Goal: Complete application form

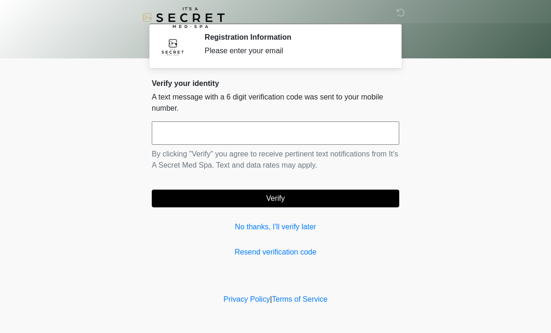
click at [303, 134] on input "text" at bounding box center [275, 132] width 247 height 23
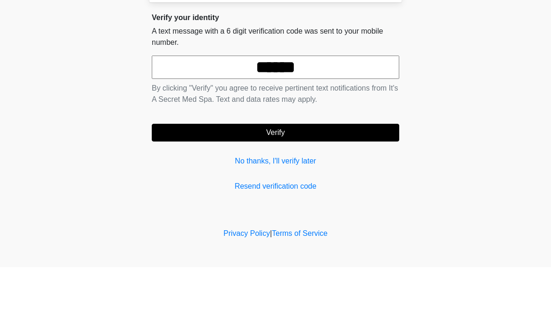
type input "******"
click at [300, 189] on button "Verify" at bounding box center [275, 198] width 247 height 18
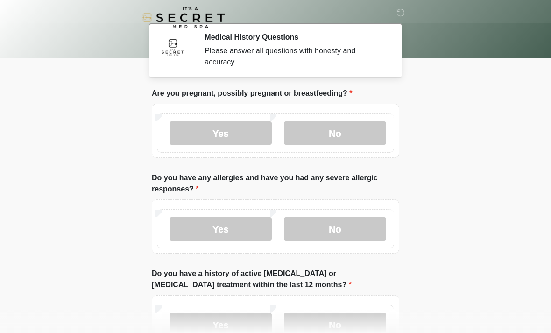
click at [356, 128] on label "No" at bounding box center [335, 132] width 102 height 23
click at [366, 235] on label "No" at bounding box center [335, 228] width 102 height 23
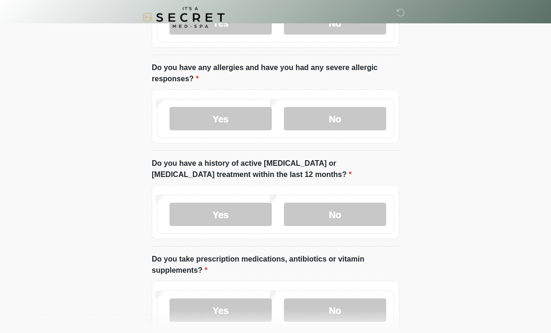
scroll to position [116, 0]
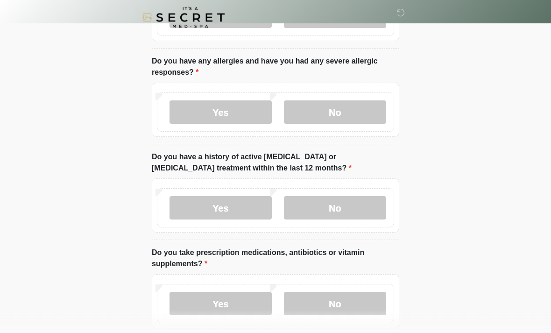
click at [360, 204] on label "No" at bounding box center [335, 207] width 102 height 23
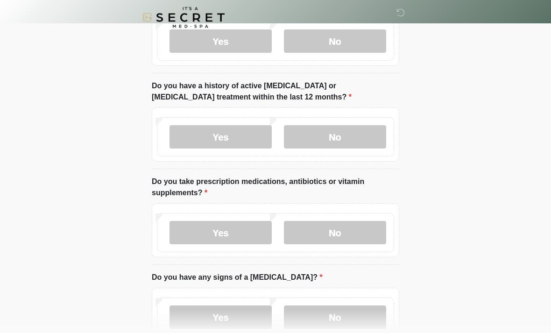
click at [358, 233] on label "No" at bounding box center [335, 232] width 102 height 23
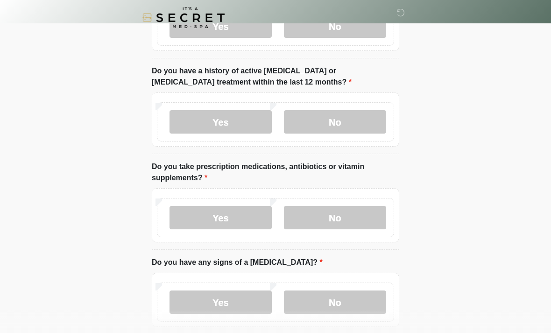
click at [358, 306] on label "No" at bounding box center [335, 301] width 102 height 23
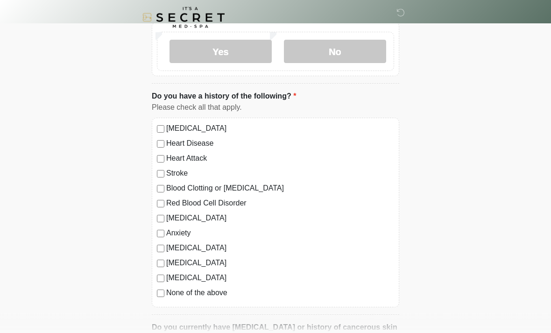
scroll to position [453, 0]
click at [219, 291] on label "None of the above" at bounding box center [280, 292] width 228 height 11
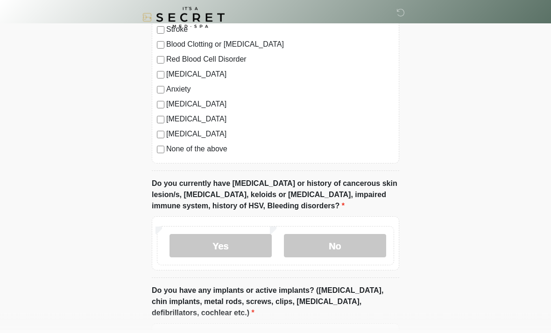
scroll to position [598, 0]
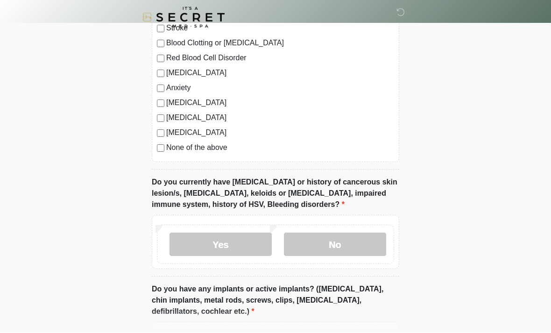
click at [352, 250] on label "No" at bounding box center [335, 244] width 102 height 23
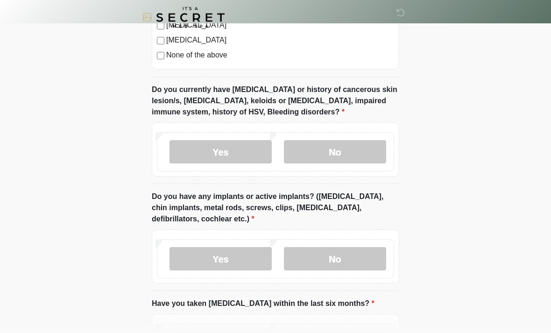
scroll to position [692, 0]
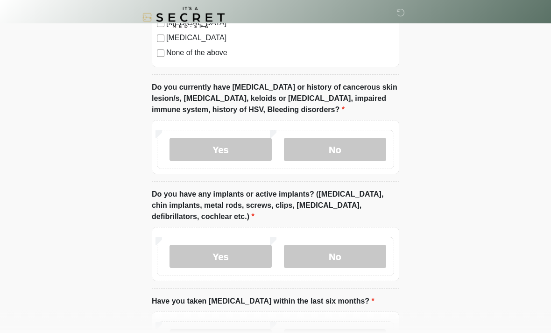
click at [360, 250] on label "No" at bounding box center [335, 256] width 102 height 23
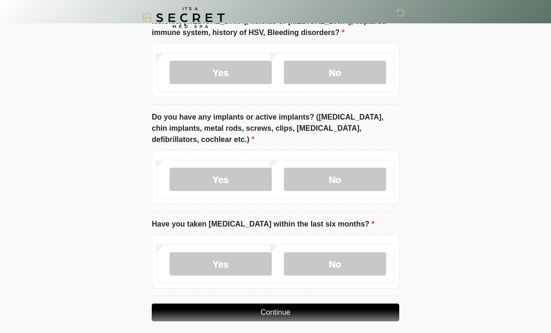
scroll to position [771, 0]
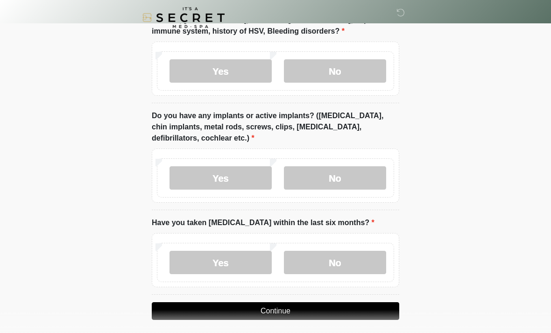
click at [357, 256] on label "No" at bounding box center [335, 262] width 102 height 23
click at [330, 307] on button "Continue" at bounding box center [275, 311] width 247 height 18
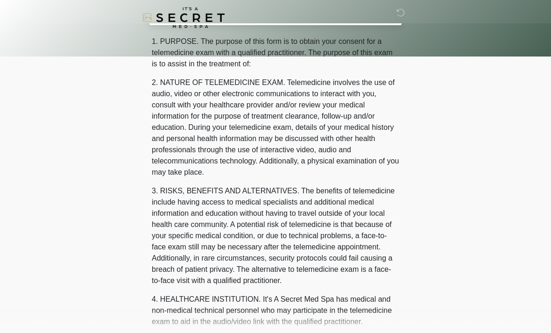
scroll to position [0, 0]
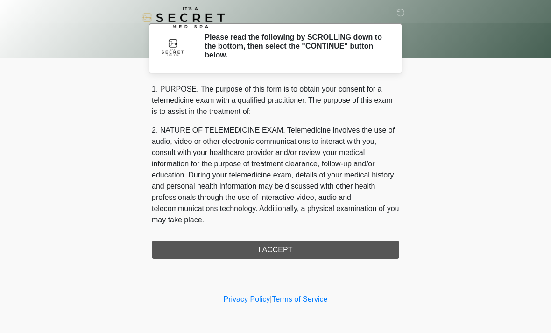
click at [291, 246] on div "1. PURPOSE. The purpose of this form is to obtain your consent for a telemedici…" at bounding box center [275, 171] width 247 height 175
click at [278, 254] on div "1. PURPOSE. The purpose of this form is to obtain your consent for a telemedici…" at bounding box center [275, 171] width 247 height 175
click at [271, 241] on div "1. PURPOSE. The purpose of this form is to obtain your consent for a telemedici…" at bounding box center [275, 171] width 247 height 175
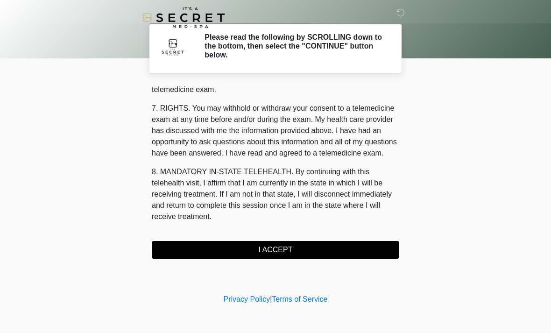
scroll to position [395, 0]
click at [277, 253] on button "I ACCEPT" at bounding box center [275, 250] width 247 height 18
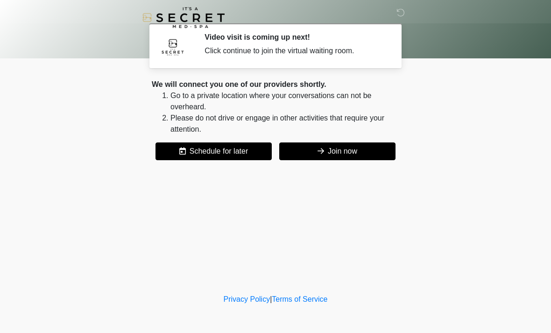
click at [351, 149] on button "Join now" at bounding box center [337, 151] width 116 height 18
